Goal: Task Accomplishment & Management: Use online tool/utility

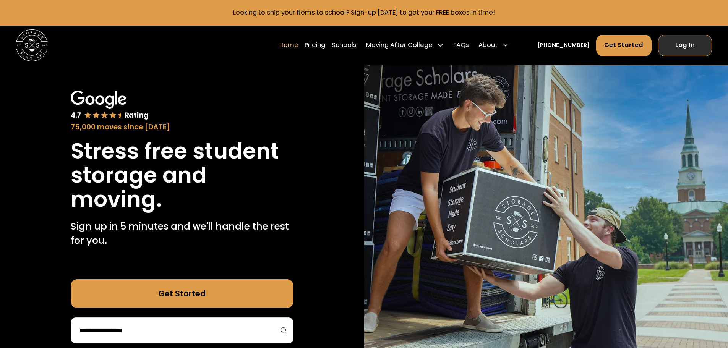
click at [680, 42] on link "Log In" at bounding box center [685, 45] width 54 height 21
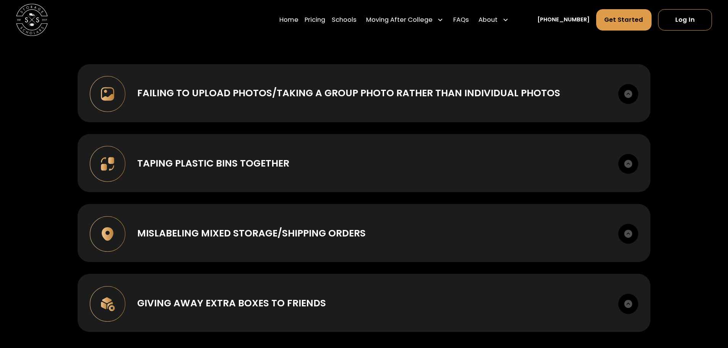
scroll to position [879, 0]
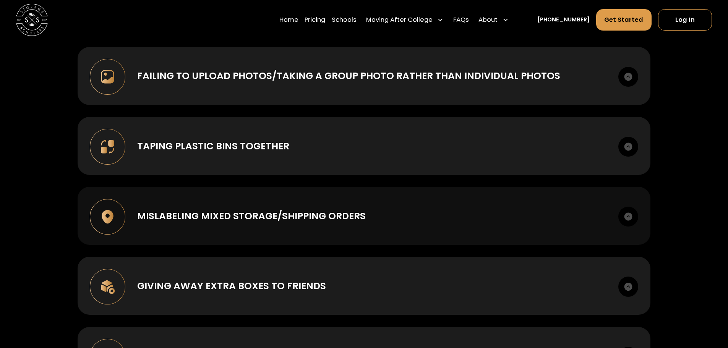
click at [205, 211] on div "Mislabeling mixed storage/shipping orders" at bounding box center [251, 216] width 228 height 14
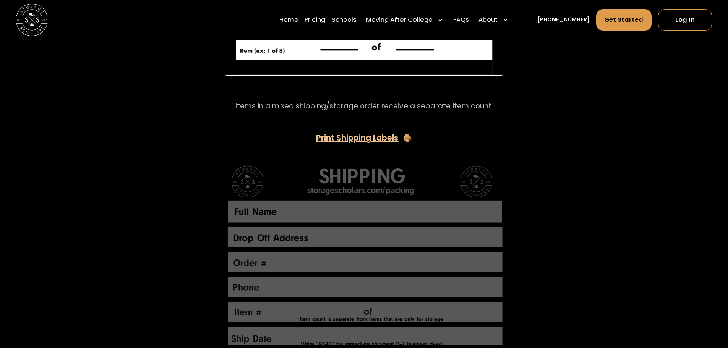
scroll to position [1757, 0]
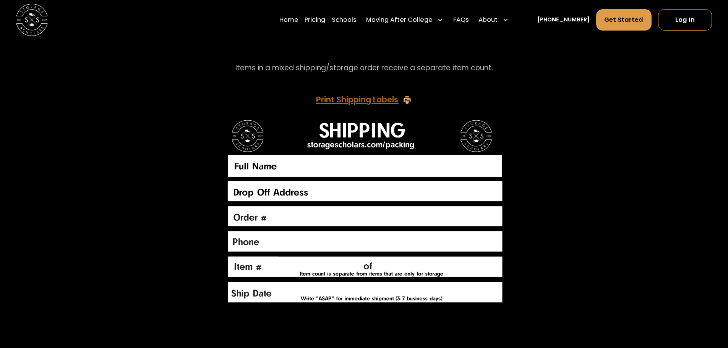
click at [353, 99] on div "Print Shipping Labels" at bounding box center [357, 100] width 82 height 8
